Goal: Task Accomplishment & Management: Manage account settings

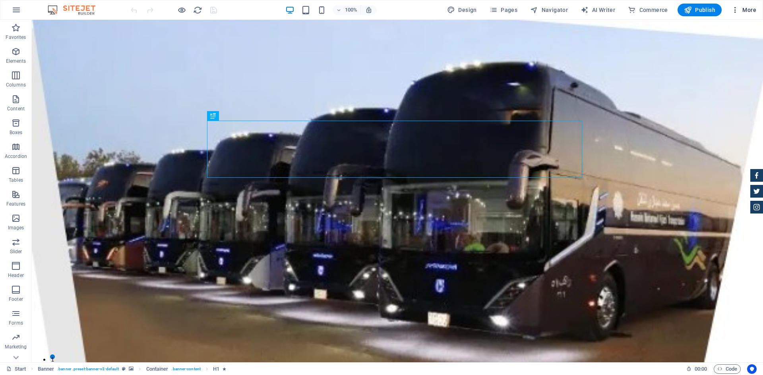
click at [733, 13] on icon "button" at bounding box center [735, 10] width 8 height 8
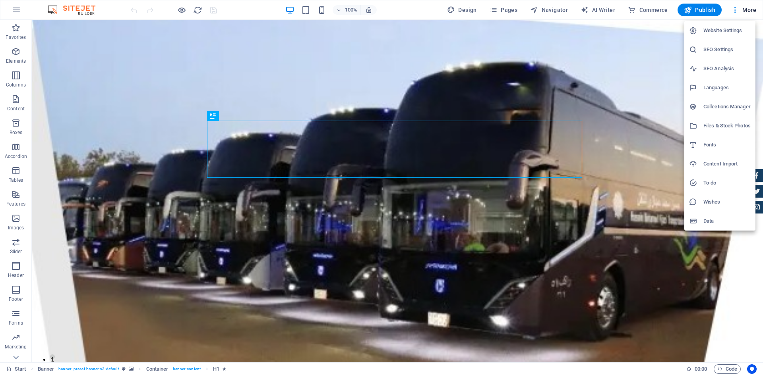
click at [722, 32] on h6 "Website Settings" at bounding box center [726, 31] width 47 height 10
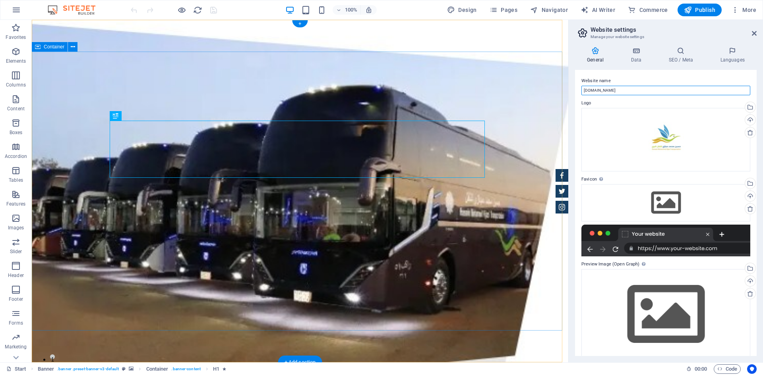
drag, startPoint x: 646, startPoint y: 110, endPoint x: 529, endPoint y: 87, distance: 118.8
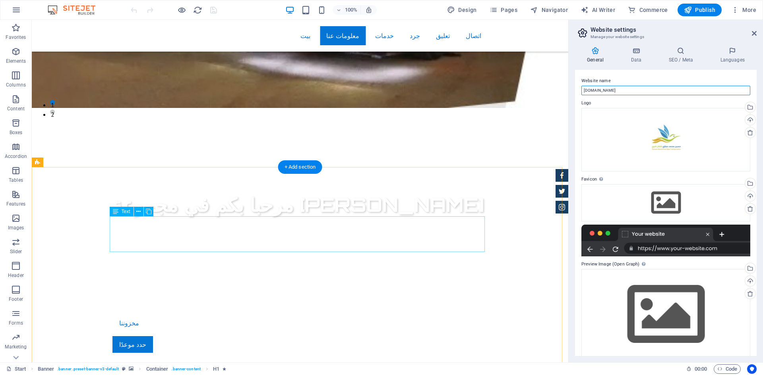
scroll to position [358, 0]
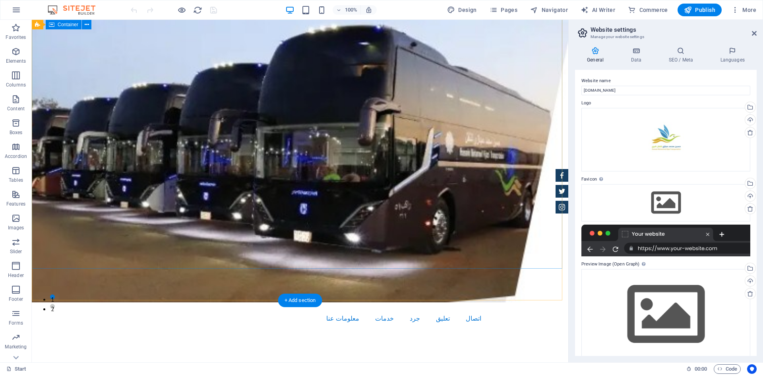
scroll to position [0, 0]
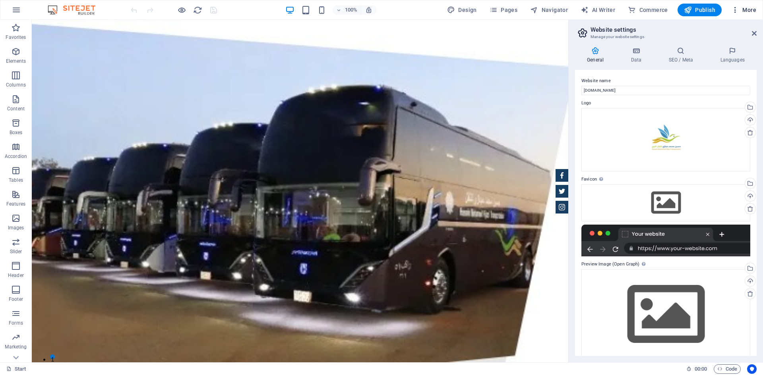
click at [733, 8] on icon "button" at bounding box center [735, 10] width 8 height 8
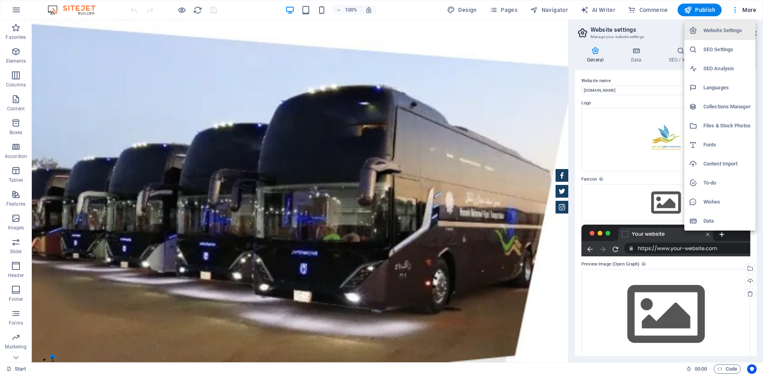
click at [713, 87] on h6 "Languages" at bounding box center [726, 88] width 47 height 10
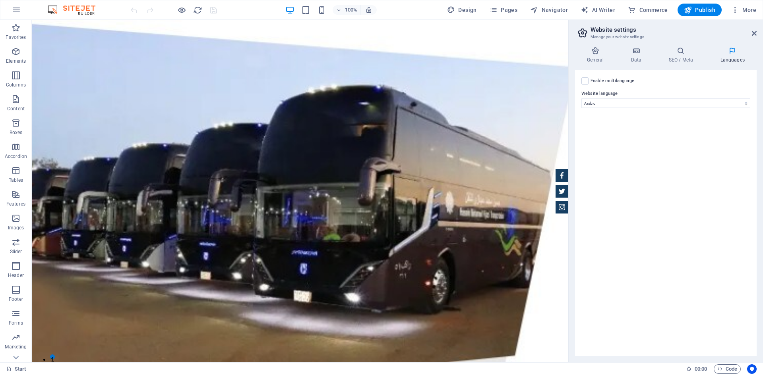
click at [670, 149] on div "Enable multilanguage To disable multilanguage delete all languages until only o…" at bounding box center [666, 213] width 182 height 286
click at [752, 33] on icon at bounding box center [754, 33] width 5 height 6
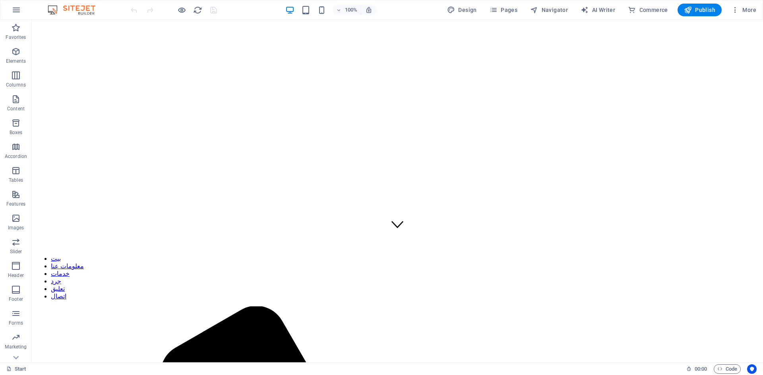
scroll to position [79, 0]
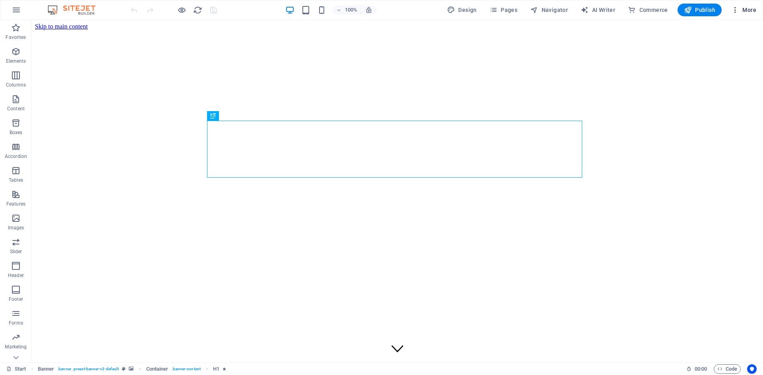
click at [737, 10] on icon "button" at bounding box center [735, 10] width 8 height 8
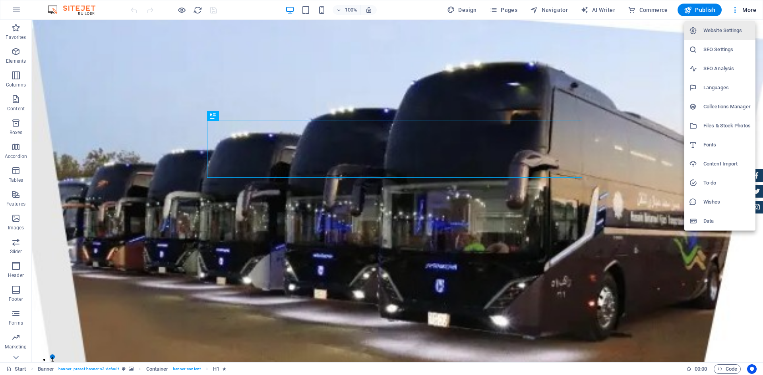
click at [707, 223] on h6 "Data" at bounding box center [726, 221] width 47 height 10
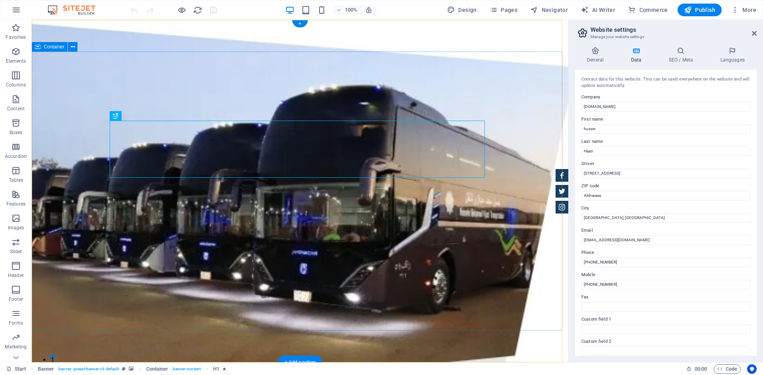
click at [386, 5] on div "100% Design Pages Navigator AI Writer Commerce Publish More" at bounding box center [444, 10] width 630 height 13
